Goal: Task Accomplishment & Management: Complete application form

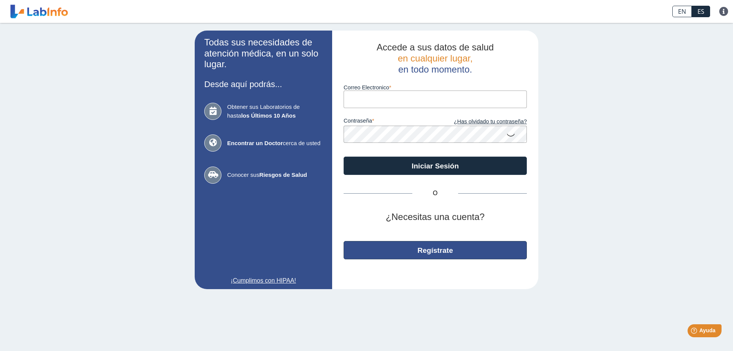
click at [448, 252] on button "Regístrate" at bounding box center [434, 250] width 183 height 18
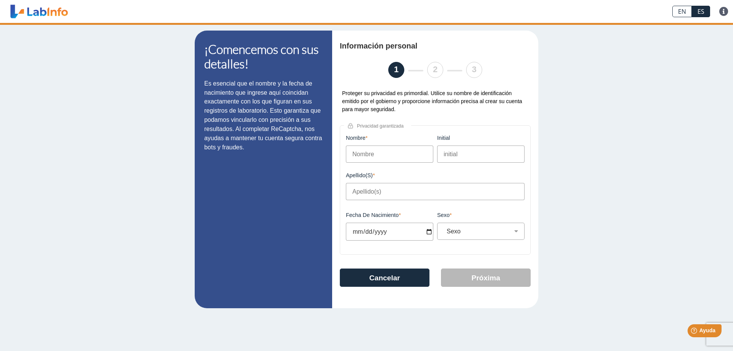
click at [359, 152] on input "Nombre" at bounding box center [389, 153] width 87 height 17
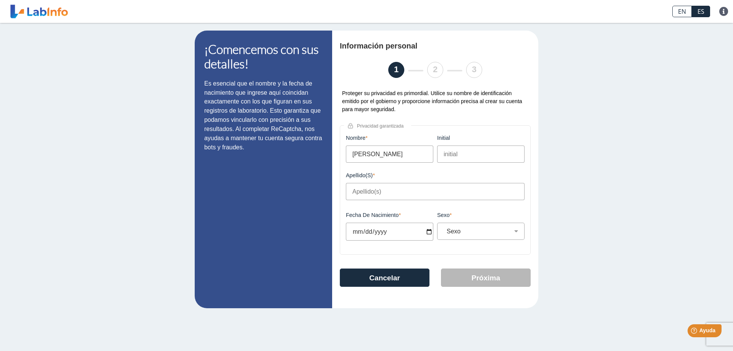
type input "[PERSON_NAME]"
type input "O"
type input "[PERSON_NAME]"
click at [356, 237] on input "Fecha de Nacimiento" at bounding box center [389, 231] width 87 height 18
type input "[DATE]"
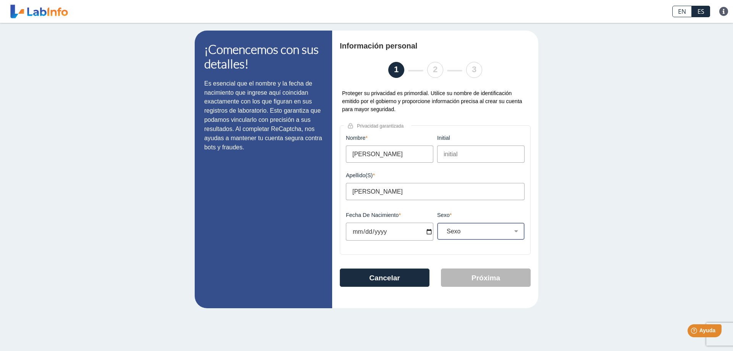
click at [443, 227] on select "Sexo Masculino Femenino" at bounding box center [483, 230] width 81 height 7
select select "F"
click option "Femenino" at bounding box center [0, 0] width 0 height 0
click at [493, 281] on button "Próxima" at bounding box center [486, 277] width 90 height 18
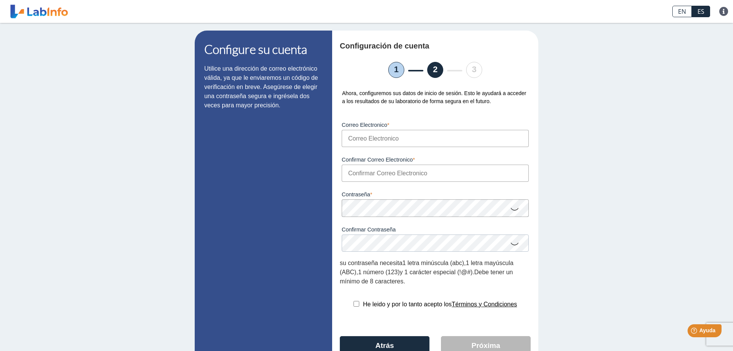
click at [361, 139] on input "Correo Electronico" at bounding box center [434, 138] width 187 height 17
type input "[EMAIL_ADDRESS][DOMAIN_NAME]"
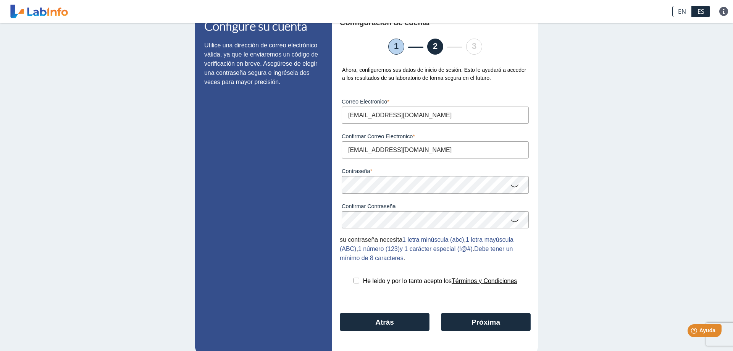
scroll to position [39, 0]
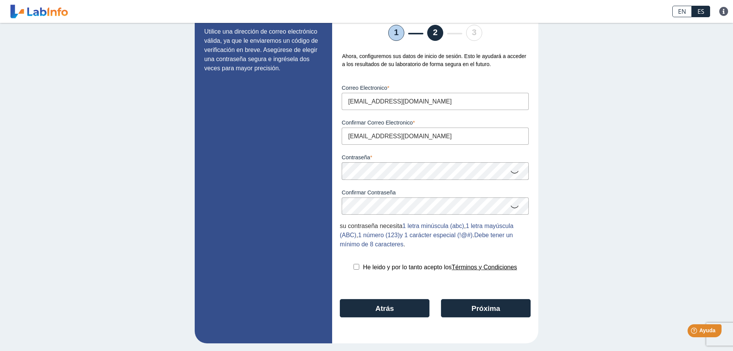
click at [353, 267] on input "checkbox" at bounding box center [356, 267] width 6 height 6
checkbox input "true"
click at [488, 309] on button "Próxima" at bounding box center [486, 308] width 90 height 18
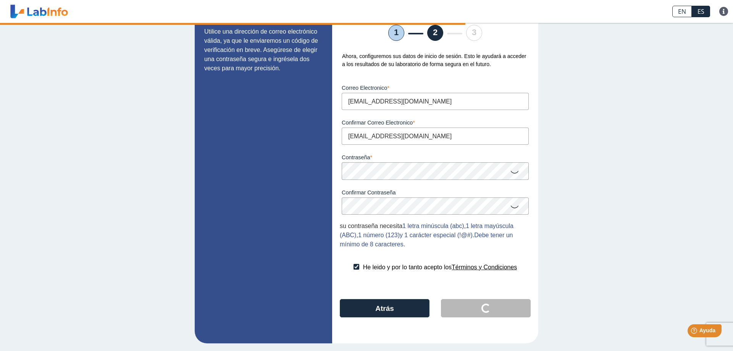
scroll to position [0, 0]
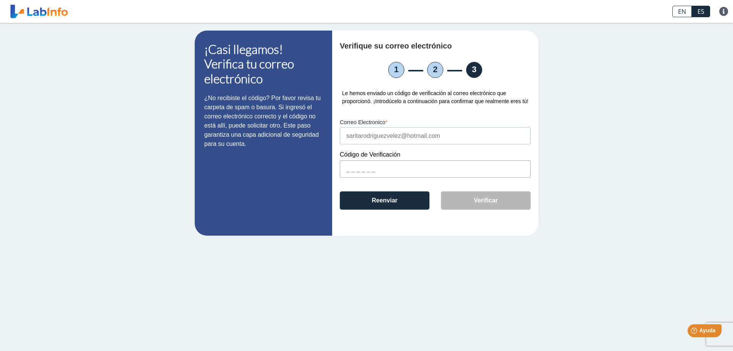
click at [364, 169] on input "text" at bounding box center [435, 168] width 191 height 17
paste input "22107A"
type input "22107A"
click at [493, 196] on button "Verificar" at bounding box center [486, 200] width 90 height 18
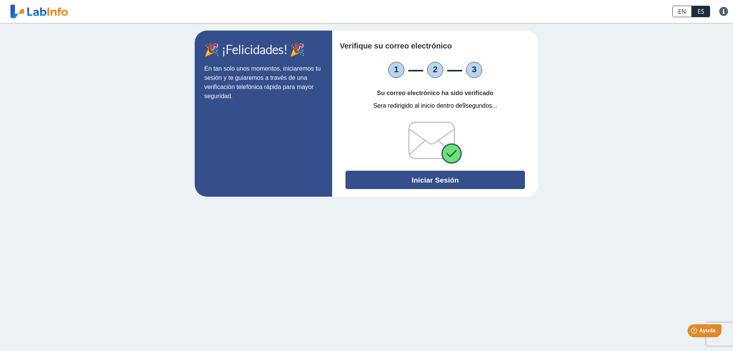
click at [446, 181] on button "Iniciar Sesión" at bounding box center [434, 180] width 179 height 18
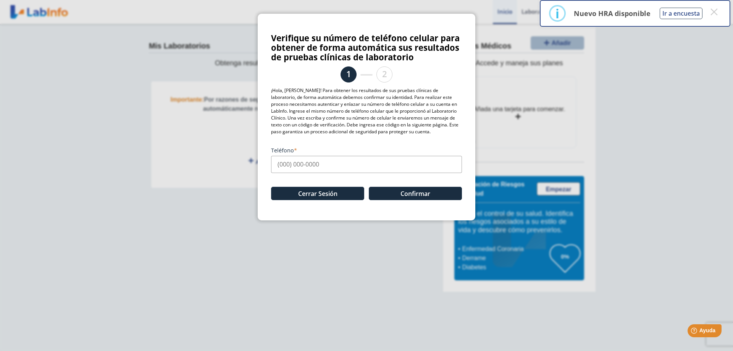
click at [280, 166] on input "Teléfono" at bounding box center [366, 164] width 191 height 17
type input "[PHONE_NUMBER]"
click at [429, 196] on button "Confirmar" at bounding box center [415, 193] width 93 height 13
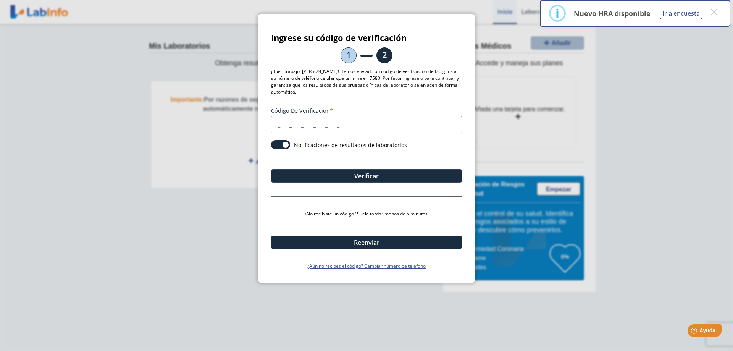
drag, startPoint x: 284, startPoint y: 124, endPoint x: 501, endPoint y: 134, distance: 217.3
click at [288, 127] on input "Código de verificación" at bounding box center [366, 124] width 191 height 17
type input "967017"
click at [389, 179] on button "Verificar" at bounding box center [366, 175] width 191 height 13
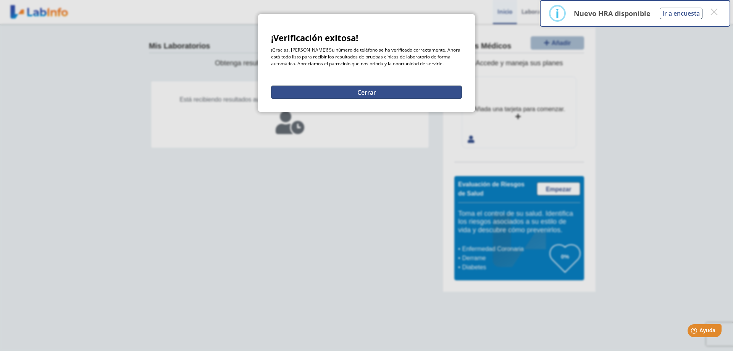
click at [386, 91] on button "Cerrar" at bounding box center [366, 91] width 191 height 13
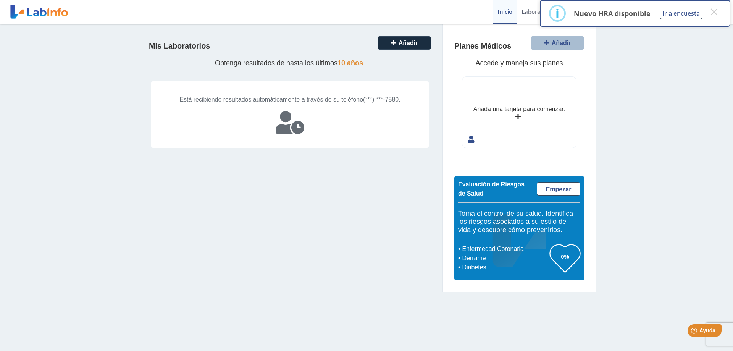
click at [318, 104] on div "Está recibiendo resultados automáticamente a través de su teléfono (***) ***-75…" at bounding box center [290, 99] width 250 height 9
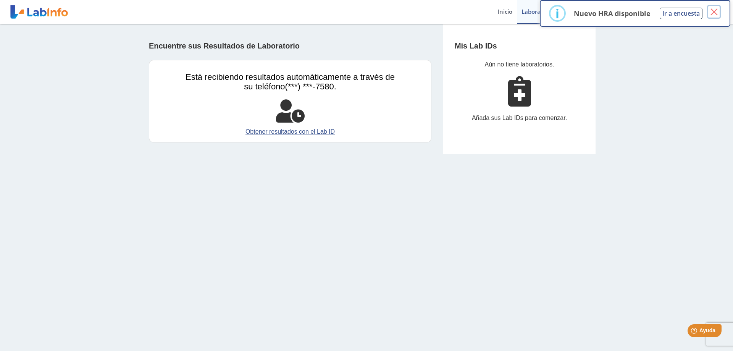
click at [714, 12] on button "×" at bounding box center [714, 12] width 14 height 14
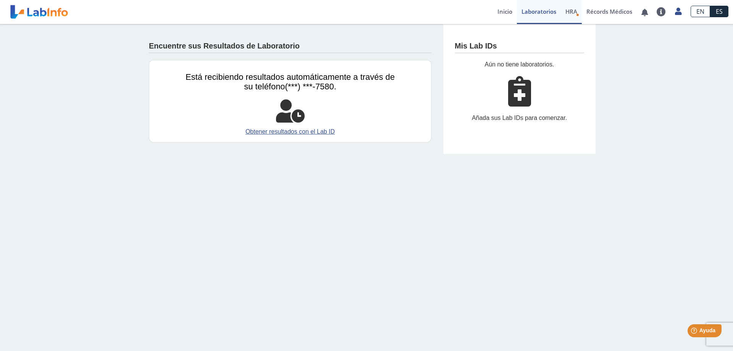
click at [573, 11] on span "HRA" at bounding box center [571, 12] width 12 height 8
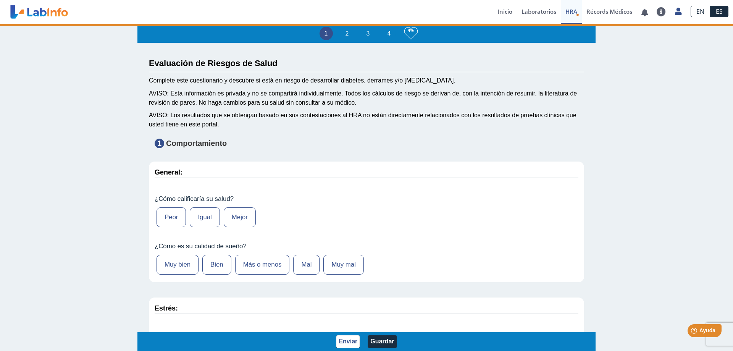
type input "[PERSON_NAME]"
type input "[DATE]"
select select
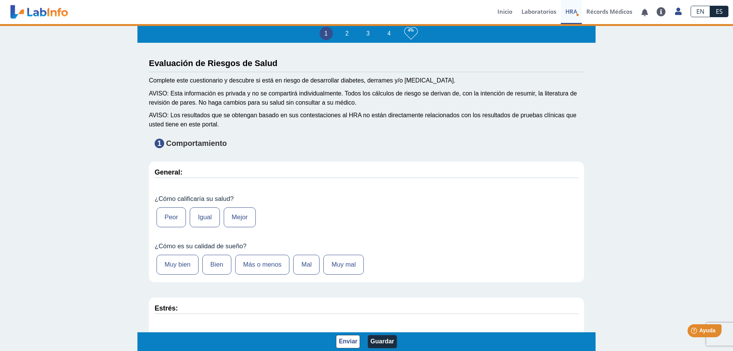
select select
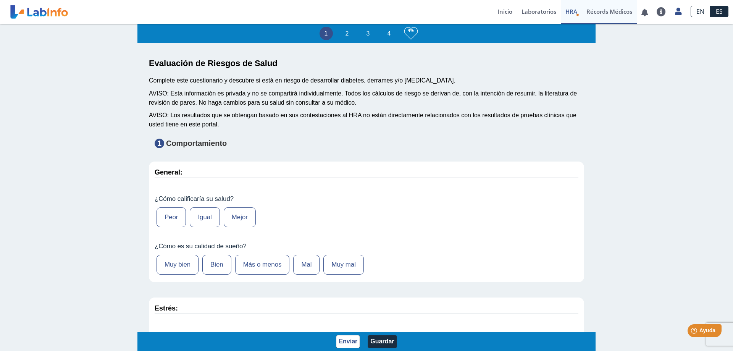
click at [610, 11] on link "Récords Médicos" at bounding box center [608, 12] width 55 height 24
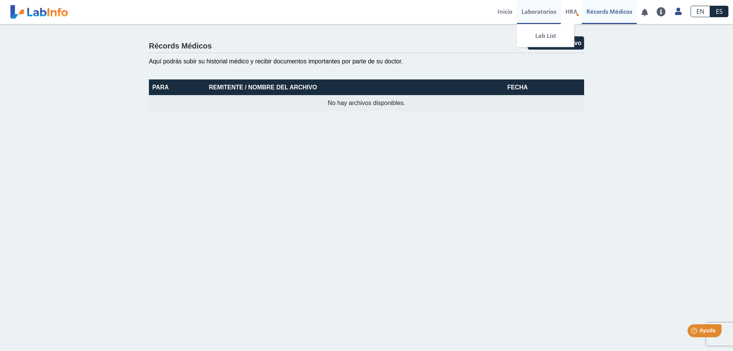
click at [540, 13] on link "Laboratorios" at bounding box center [539, 12] width 44 height 24
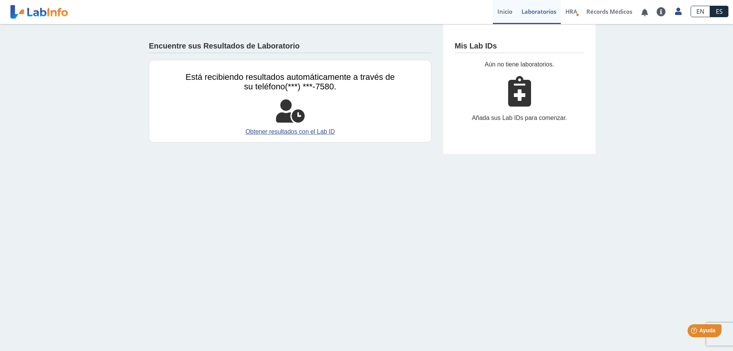
click at [502, 17] on link "Inicio" at bounding box center [505, 12] width 24 height 24
